Goal: Task Accomplishment & Management: Manage account settings

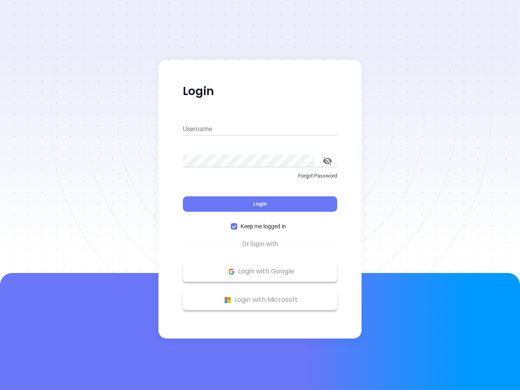
click at [260, 195] on div "Login" at bounding box center [260, 198] width 154 height 25
click at [260, 129] on input "Username" at bounding box center [260, 129] width 154 height 13
click at [327, 161] on icon "toggle password visibility" at bounding box center [327, 161] width 9 height 8
click at [260, 204] on span "Login" at bounding box center [260, 203] width 14 height 7
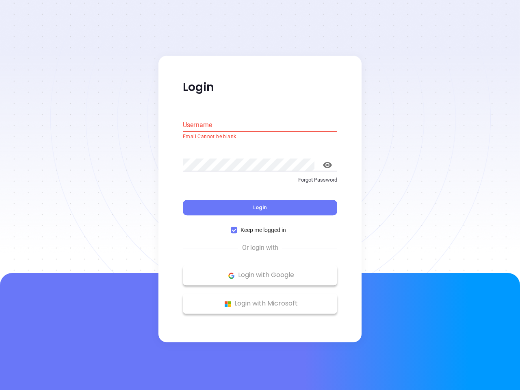
click at [260, 226] on span "Keep me logged in" at bounding box center [263, 230] width 52 height 9
click at [237, 227] on input "Keep me logged in" at bounding box center [234, 230] width 7 height 7
checkbox input "false"
click at [260, 271] on p "Login with Google" at bounding box center [260, 275] width 146 height 12
click at [260, 300] on p "Login with Microsoft" at bounding box center [260, 304] width 146 height 12
